Goal: Task Accomplishment & Management: Use online tool/utility

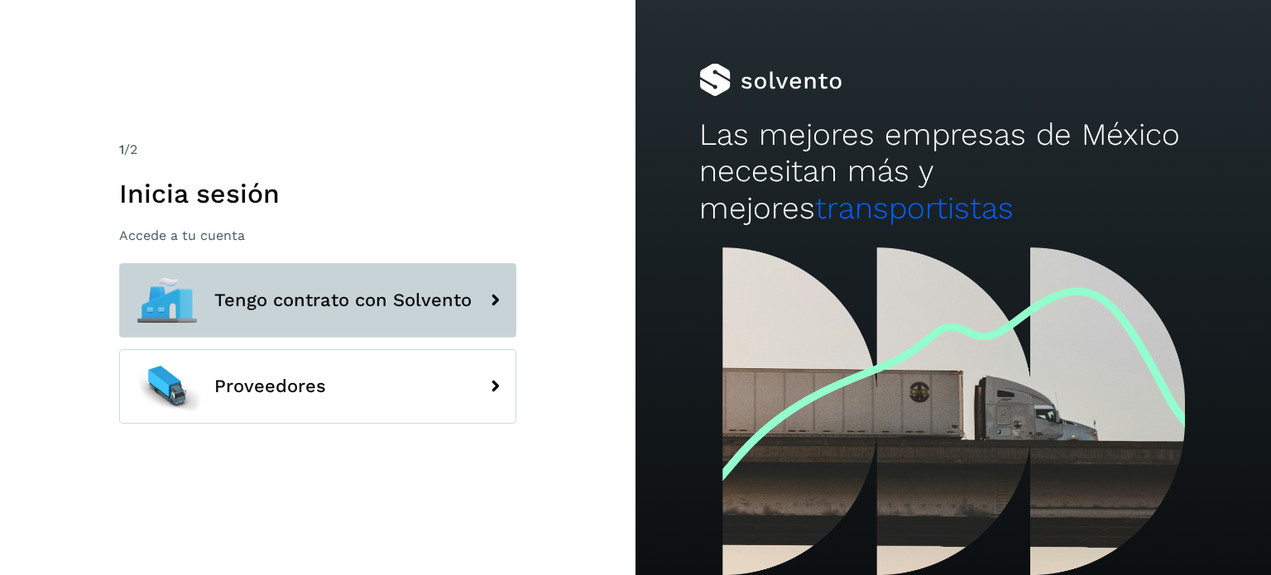
click at [323, 312] on button "Tengo contrato con Solvento" at bounding box center [317, 300] width 397 height 74
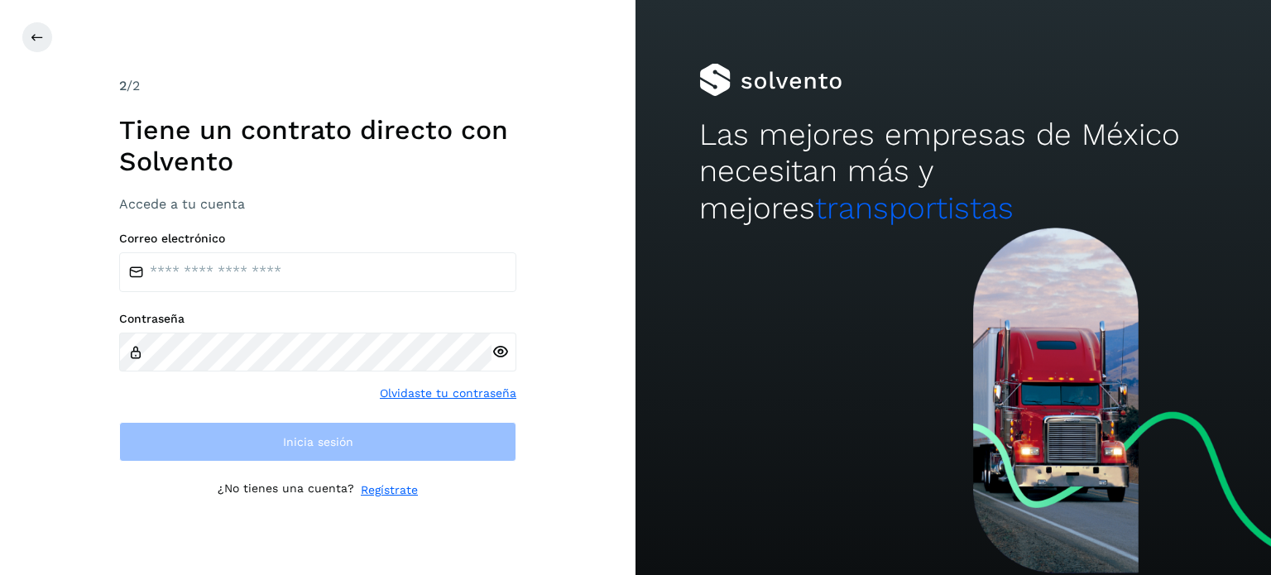
click at [212, 294] on div "Correo electrónico Contraseña Olvidaste tu contraseña Inicia sesión" at bounding box center [317, 347] width 397 height 230
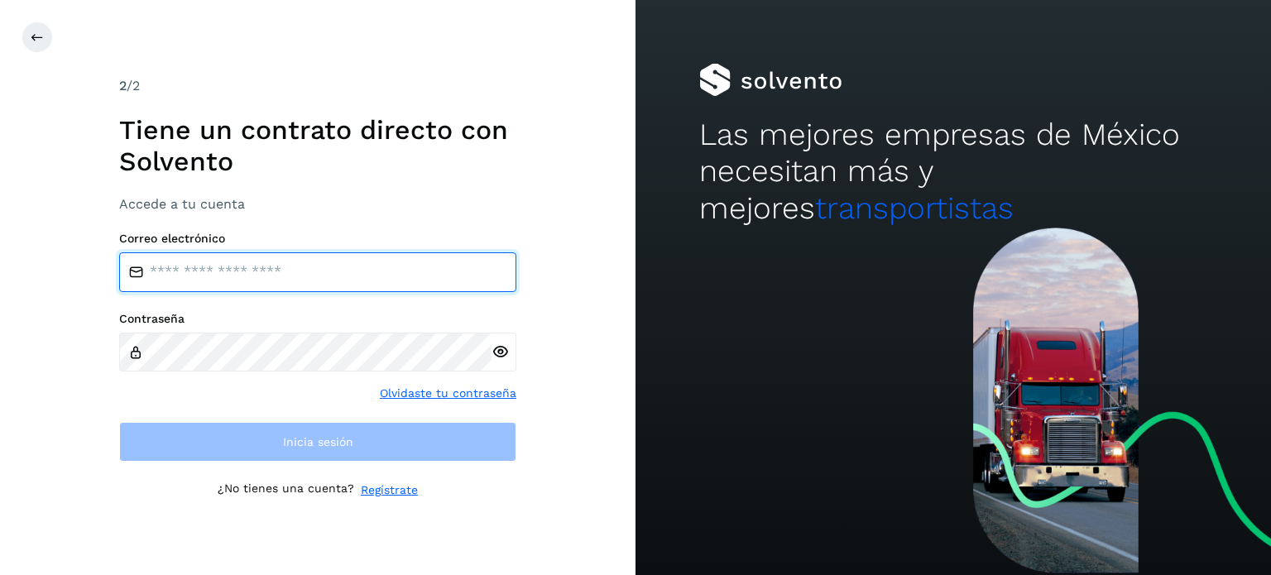
click at [221, 273] on input "email" at bounding box center [317, 272] width 397 height 40
type input "**********"
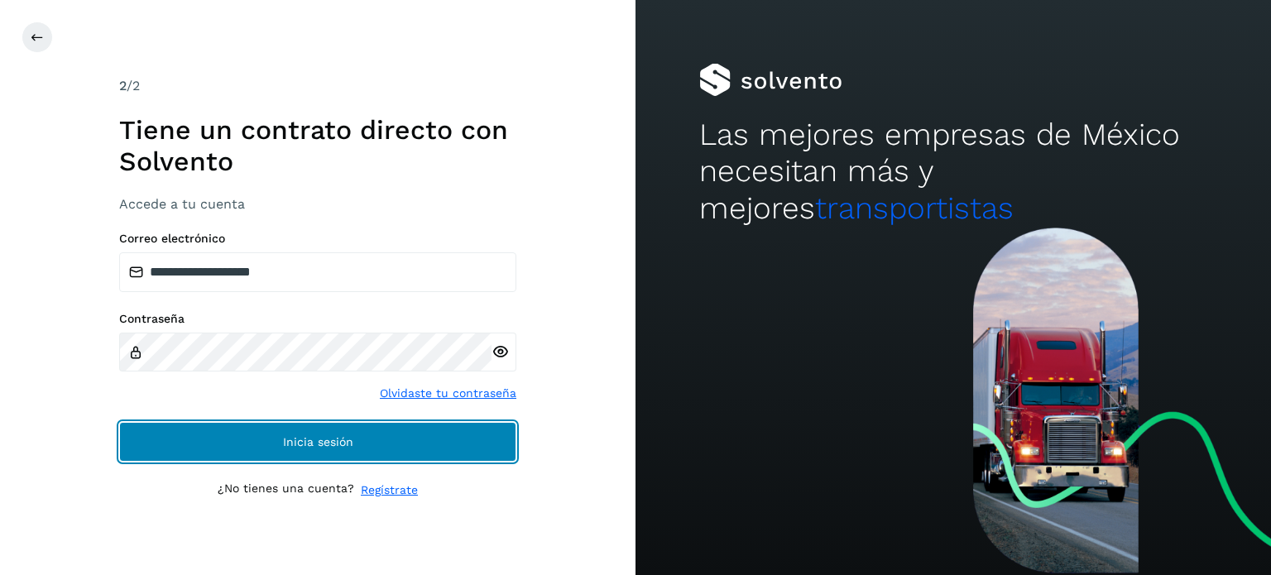
click at [321, 440] on span "Inicia sesión" at bounding box center [318, 442] width 70 height 12
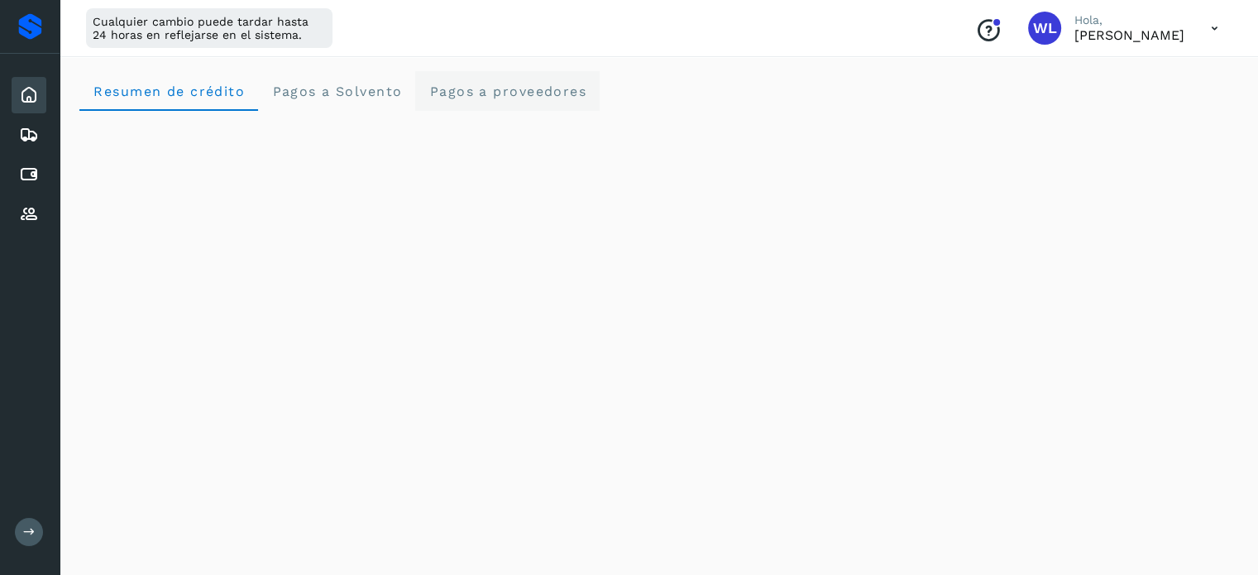
click at [509, 92] on span "Pagos a proveedores" at bounding box center [508, 92] width 158 height 16
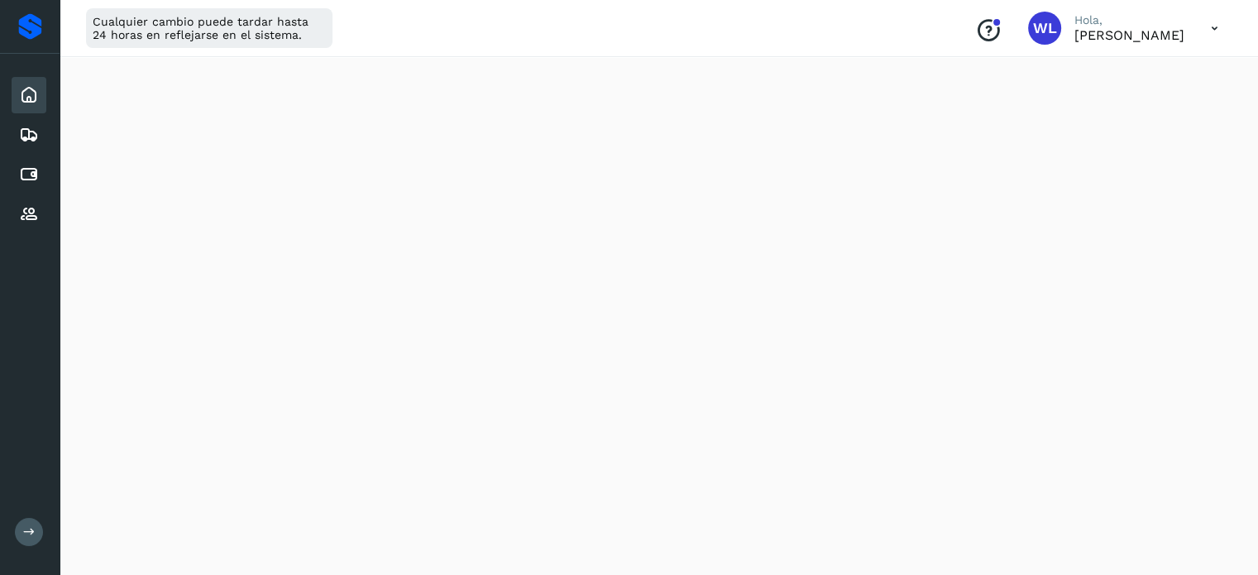
scroll to position [939, 0]
